Goal: Browse casually

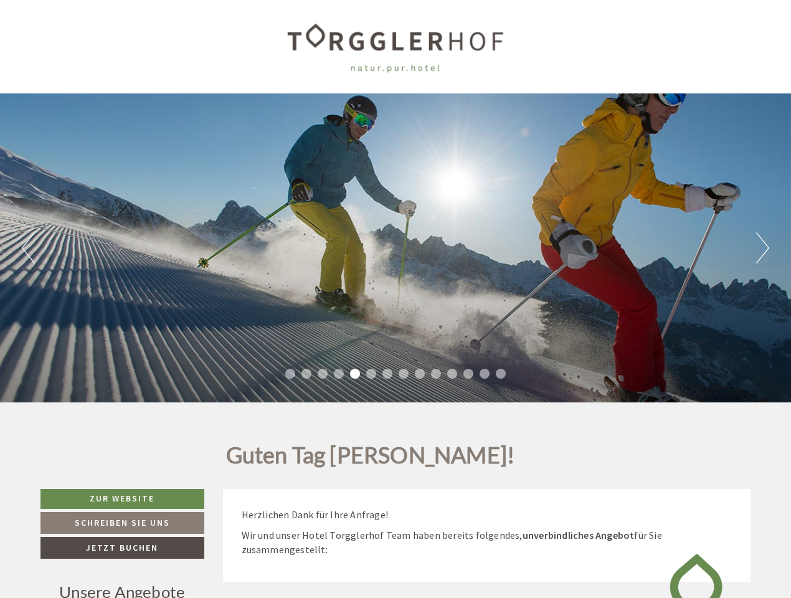
click at [395, 299] on div "Previous Next 1 2 3 4 5 6 7 8 9 10 11 12 13 14" at bounding box center [395, 247] width 791 height 309
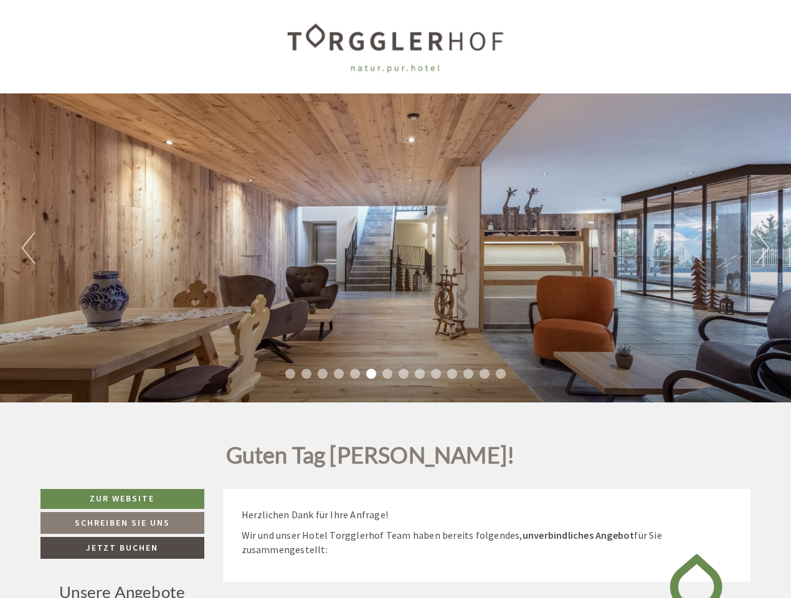
click at [28, 248] on button "Previous" at bounding box center [28, 247] width 13 height 31
click at [395, 248] on div "Previous Next 1 2 3 4 5 6 7 8 9 10 11 12 13 14" at bounding box center [395, 247] width 791 height 309
click at [762, 248] on button "Next" at bounding box center [762, 247] width 13 height 31
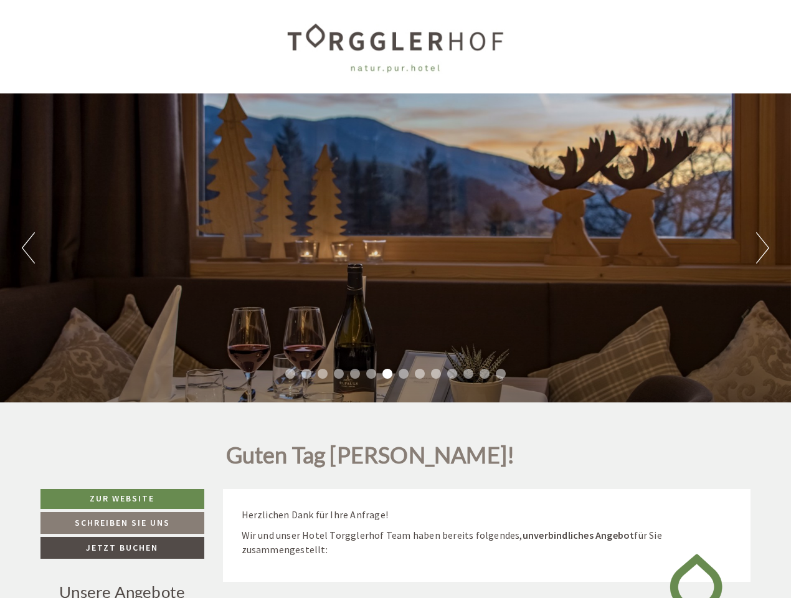
click at [290, 374] on li "1" at bounding box center [290, 374] width 10 height 10
click at [306, 374] on li "2" at bounding box center [306, 374] width 10 height 10
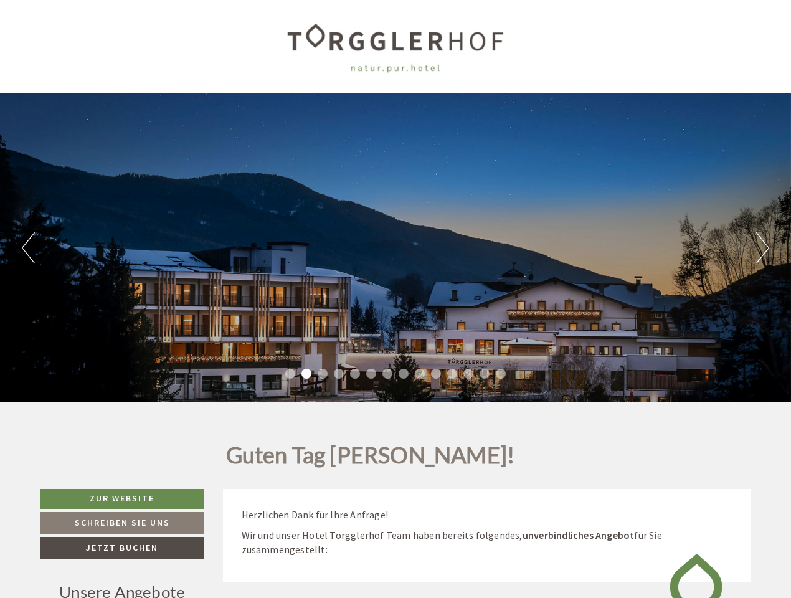
click at [323, 374] on li "3" at bounding box center [323, 374] width 10 height 10
click at [339, 374] on li "4" at bounding box center [339, 374] width 10 height 10
click at [355, 374] on li "5" at bounding box center [355, 374] width 10 height 10
